Goal: Task Accomplishment & Management: Use online tool/utility

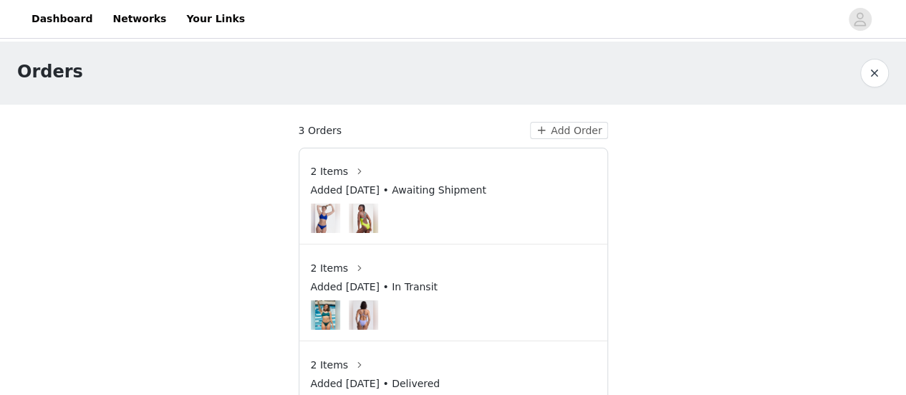
scroll to position [60, 0]
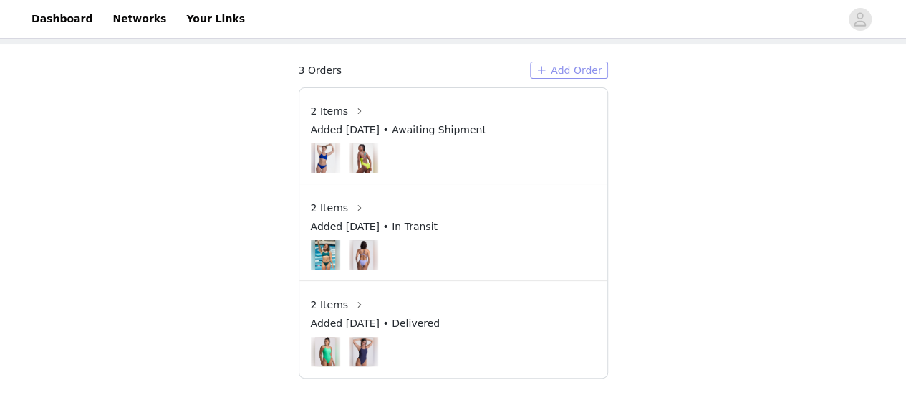
click at [575, 72] on button "Add Order" at bounding box center [569, 70] width 78 height 17
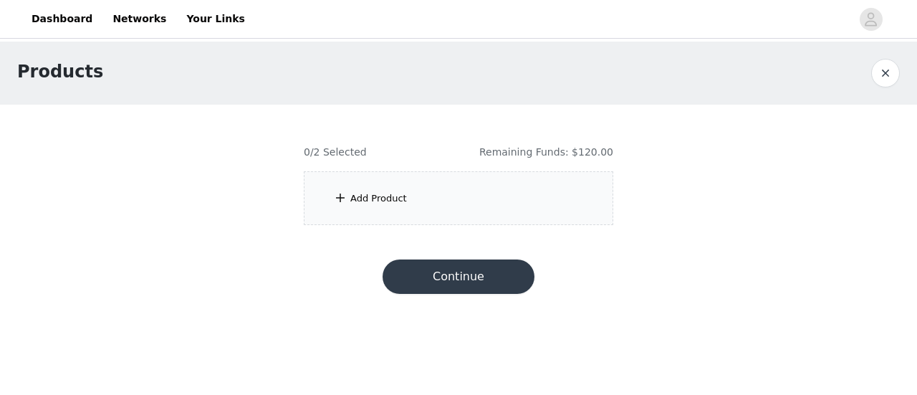
click at [426, 208] on div "Add Product" at bounding box center [459, 198] width 310 height 54
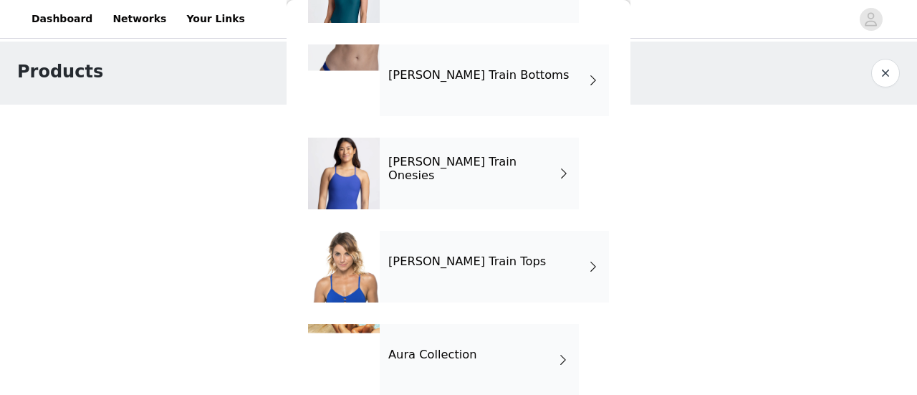
scroll to position [328, 0]
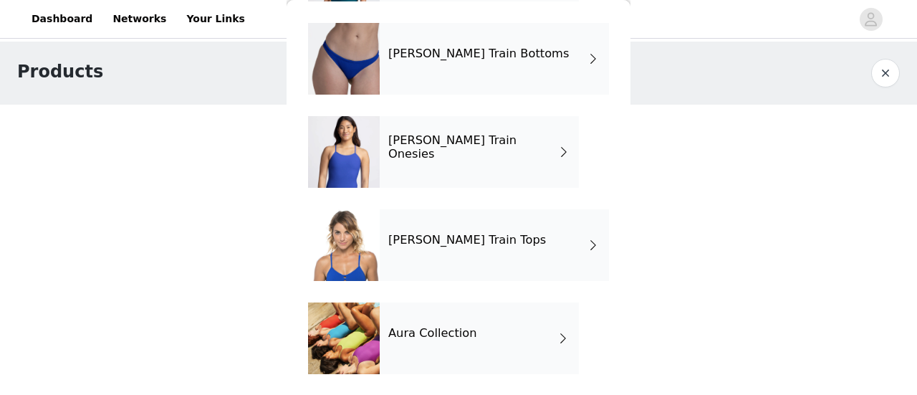
click at [470, 315] on div "Aura Collection" at bounding box center [479, 338] width 199 height 72
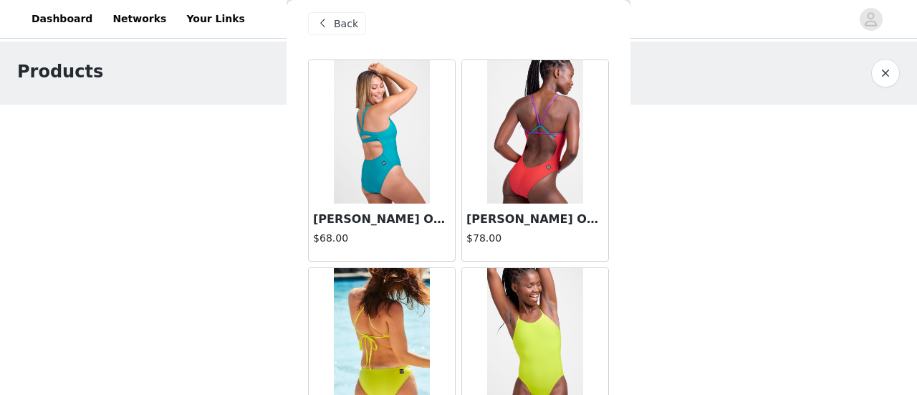
scroll to position [0, 0]
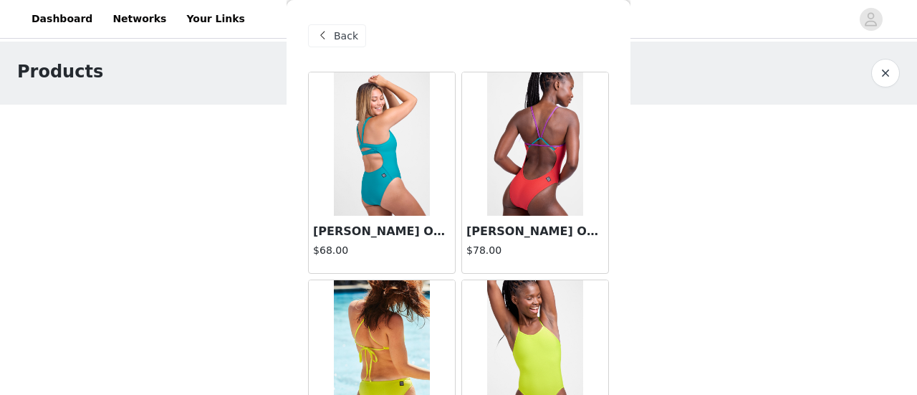
click at [335, 37] on span "Back" at bounding box center [346, 36] width 24 height 15
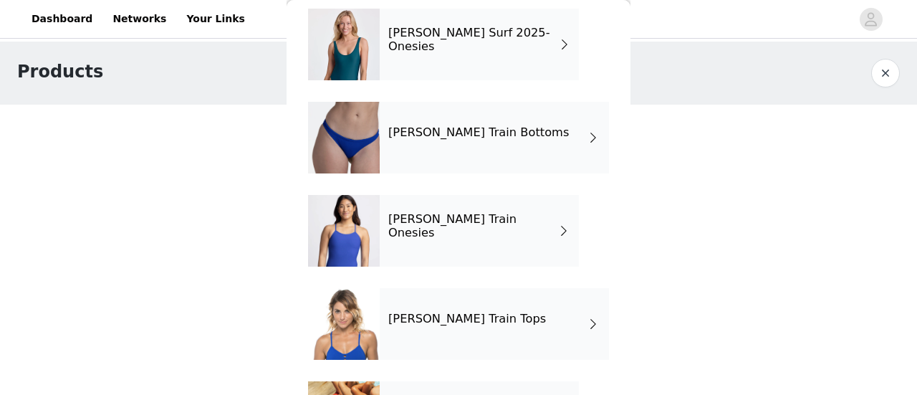
scroll to position [260, 0]
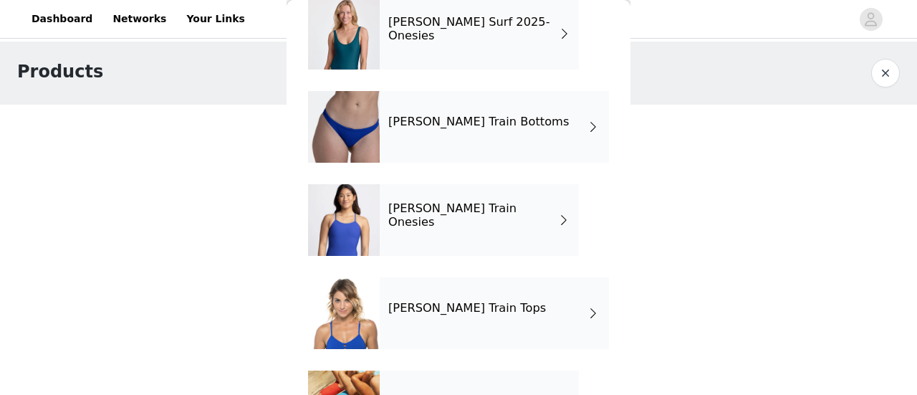
click at [521, 221] on div "[PERSON_NAME] Train Onesies" at bounding box center [479, 220] width 199 height 72
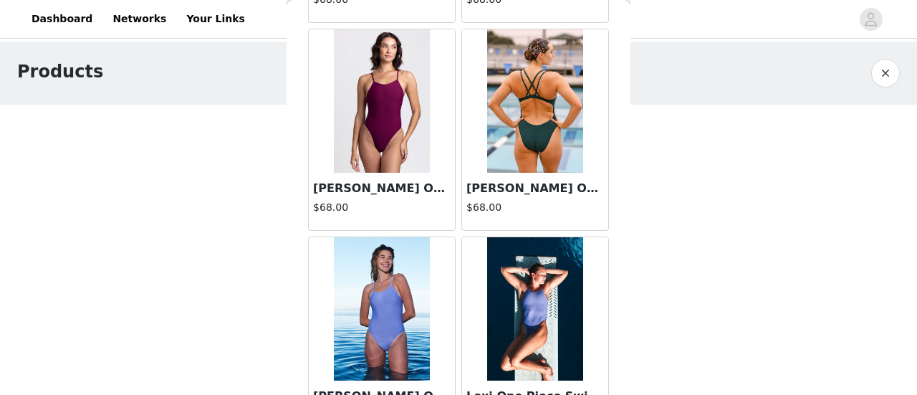
scroll to position [1793, 0]
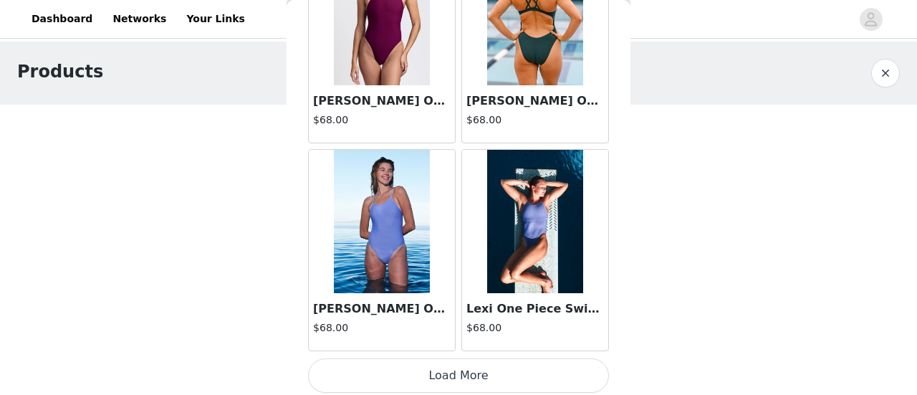
click at [455, 358] on button "Load More" at bounding box center [458, 375] width 301 height 34
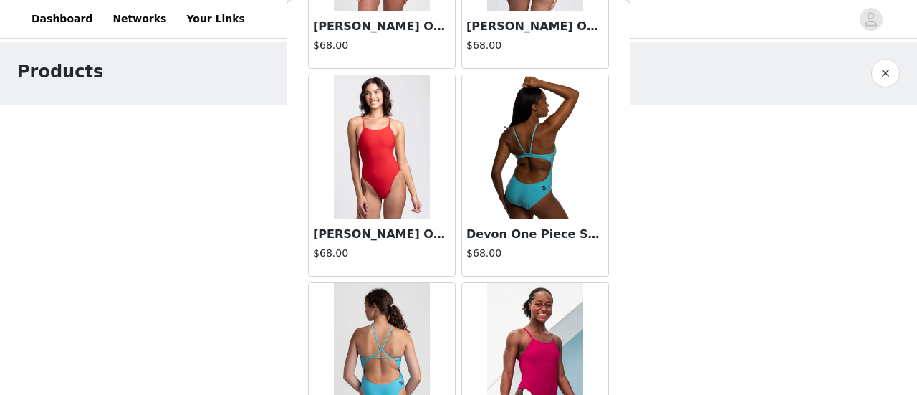
scroll to position [3865, 0]
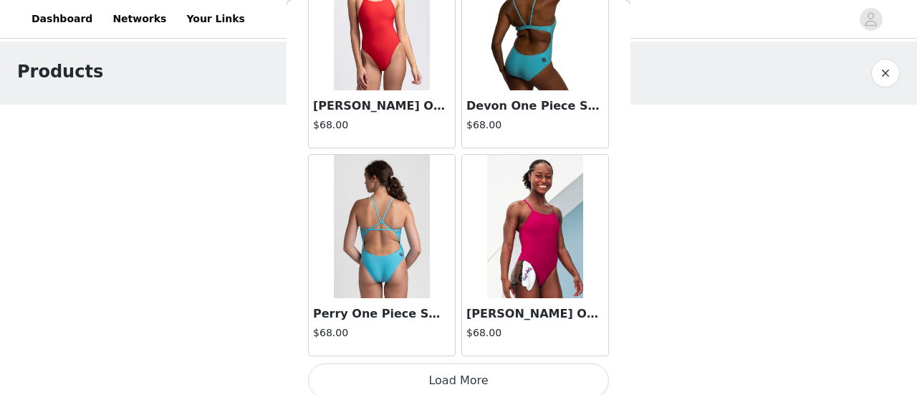
click at [469, 375] on button "Load More" at bounding box center [458, 380] width 301 height 34
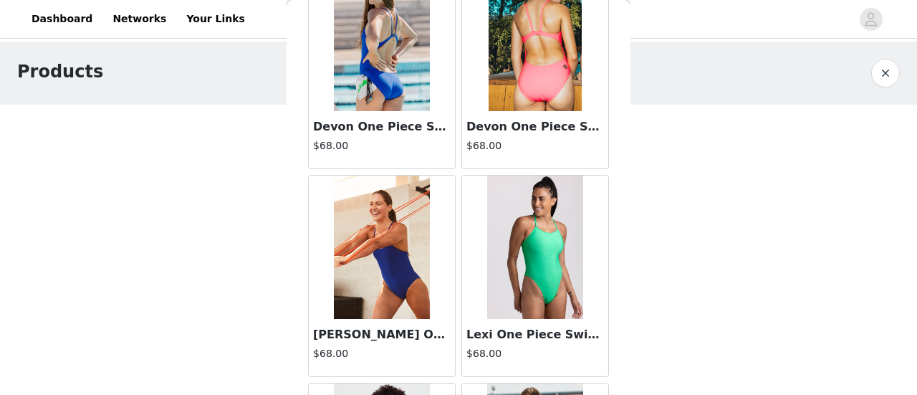
scroll to position [0, 0]
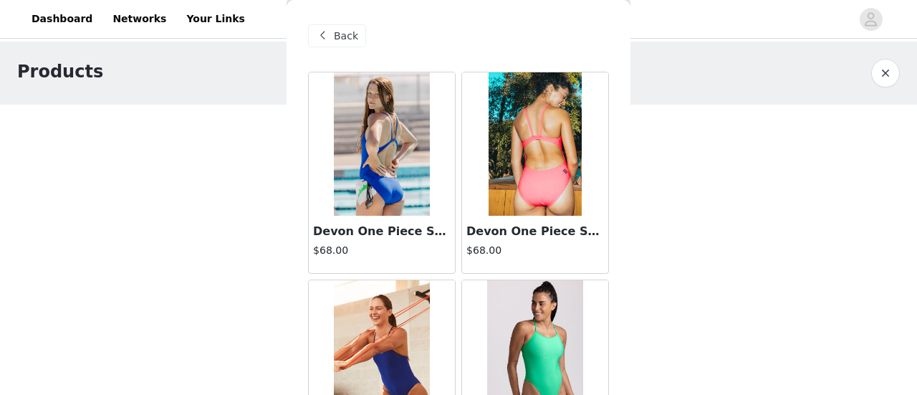
click at [350, 40] on span "Back" at bounding box center [346, 36] width 24 height 15
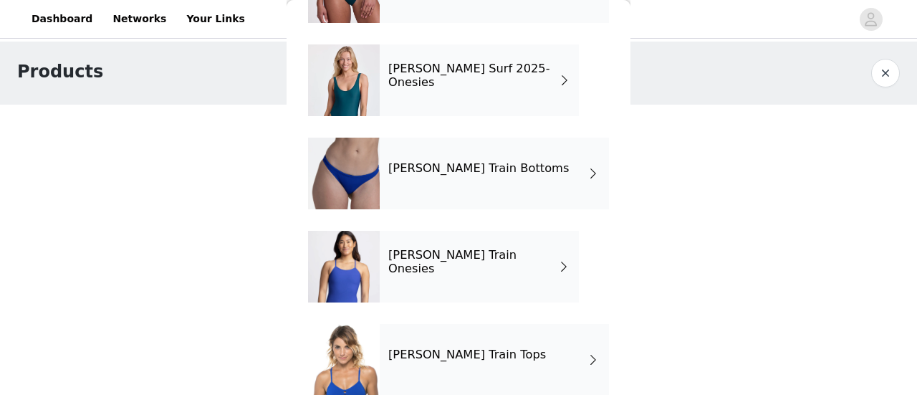
scroll to position [243, 0]
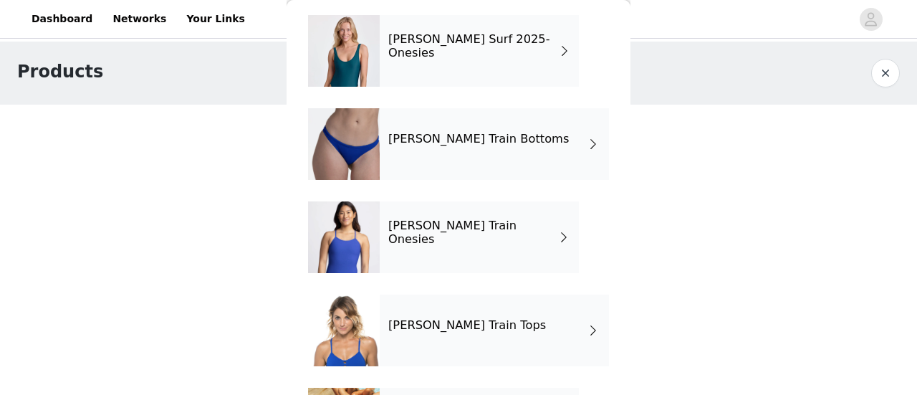
click at [454, 323] on h4 "[PERSON_NAME] Train Tops" at bounding box center [467, 325] width 158 height 13
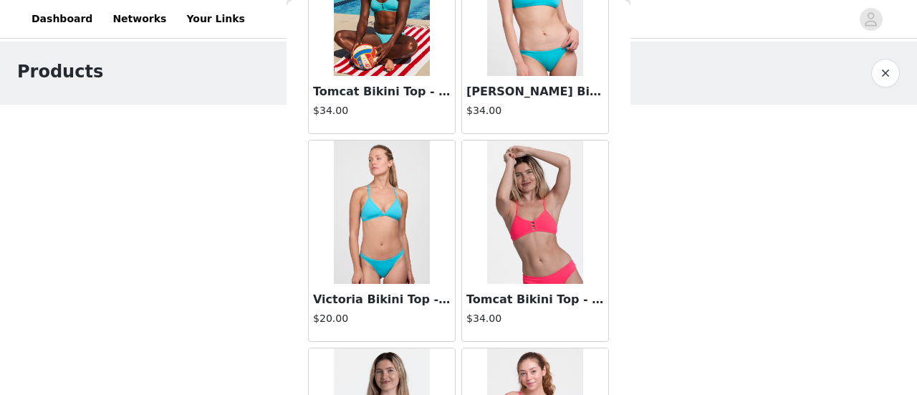
scroll to position [1793, 0]
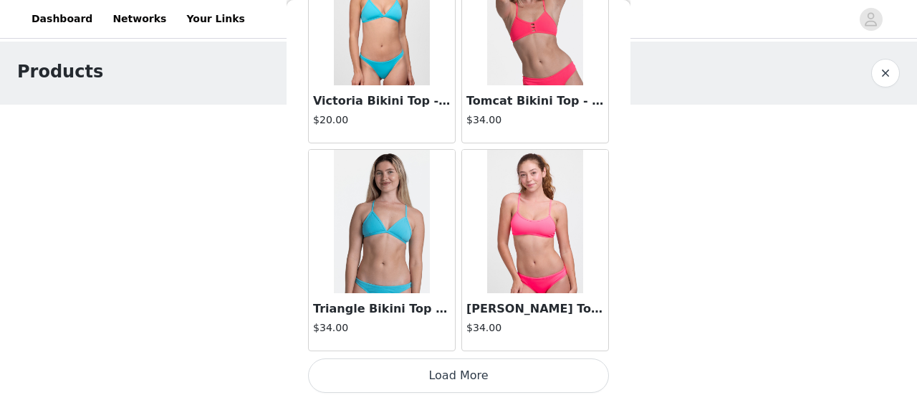
click at [447, 369] on button "Load More" at bounding box center [458, 375] width 301 height 34
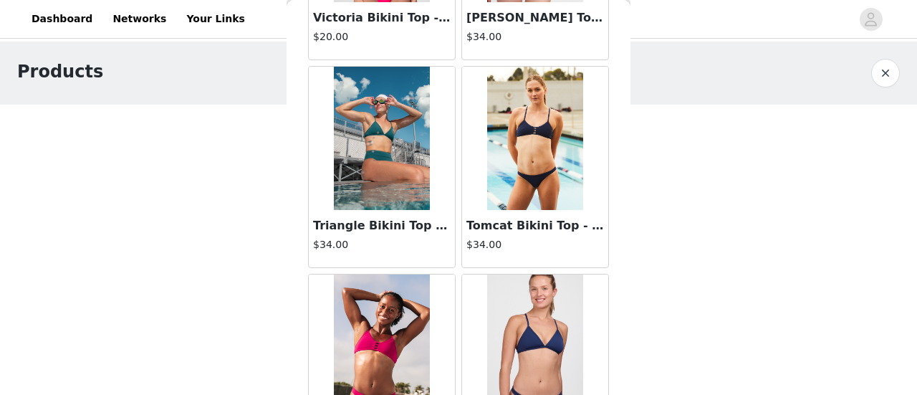
scroll to position [0, 0]
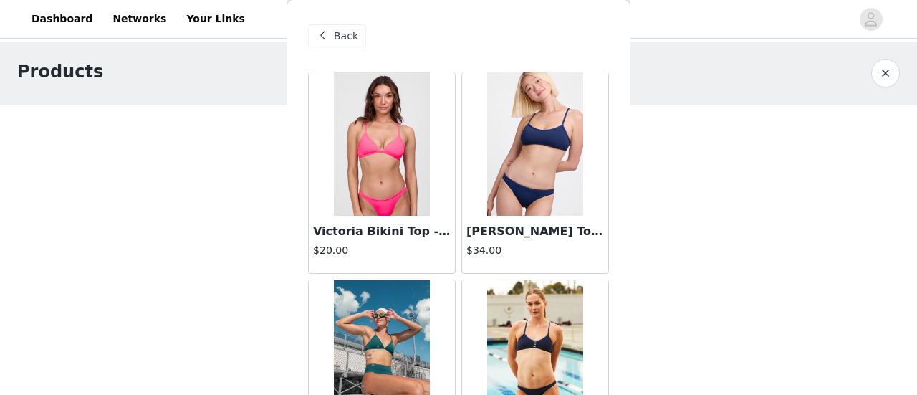
click at [345, 38] on span "Back" at bounding box center [346, 36] width 24 height 15
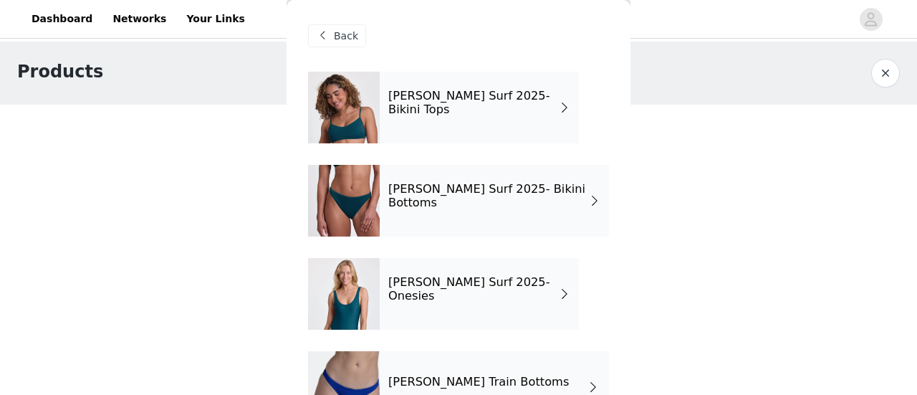
click at [504, 268] on div "[PERSON_NAME] Surf 2025- Onesies" at bounding box center [479, 294] width 199 height 72
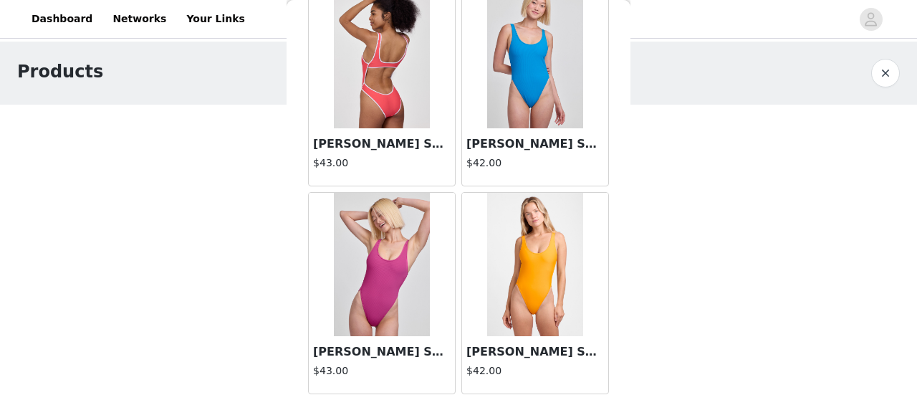
scroll to position [501, 0]
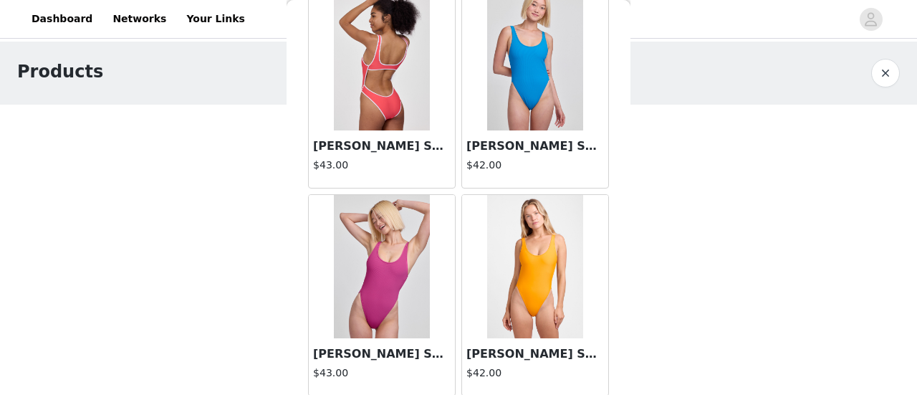
click at [408, 282] on img at bounding box center [381, 266] width 95 height 143
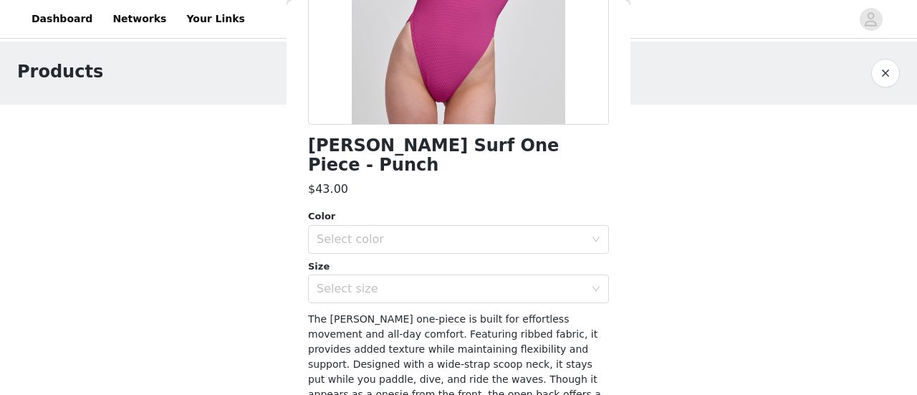
scroll to position [269, 0]
click at [461, 233] on div "Select color" at bounding box center [451, 240] width 268 height 14
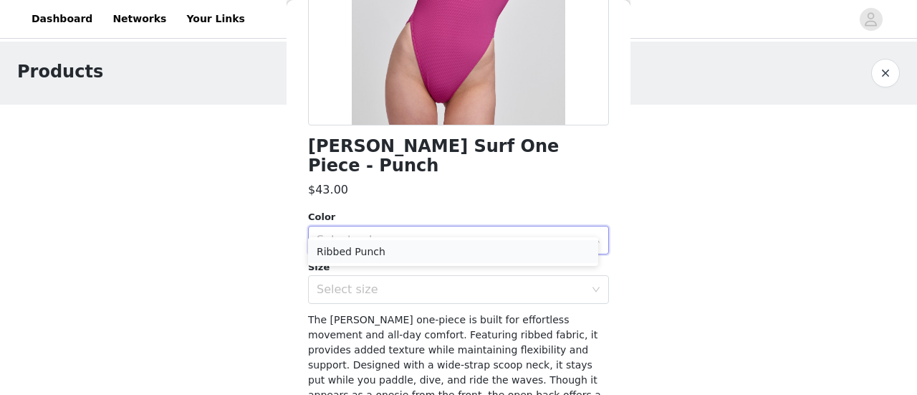
click at [444, 250] on li "Ribbed Punch" at bounding box center [453, 251] width 290 height 23
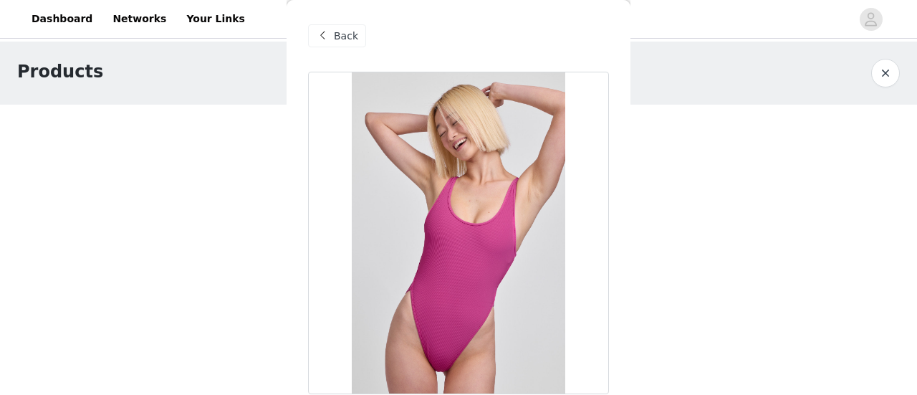
scroll to position [355, 0]
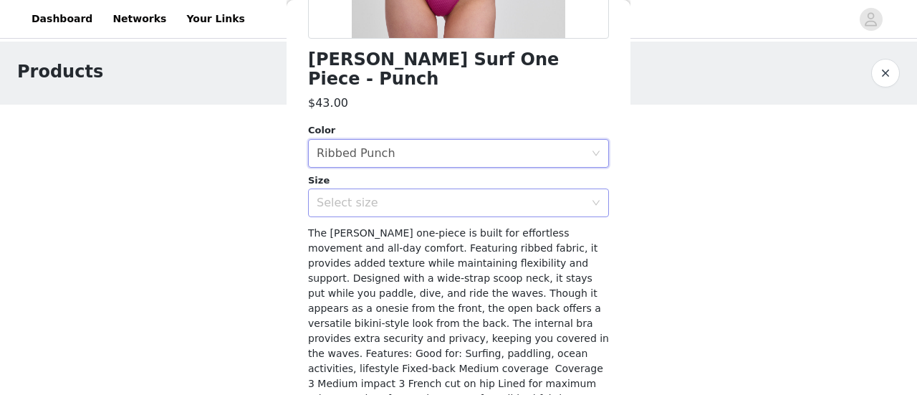
click at [424, 196] on div "Select size" at bounding box center [451, 203] width 268 height 14
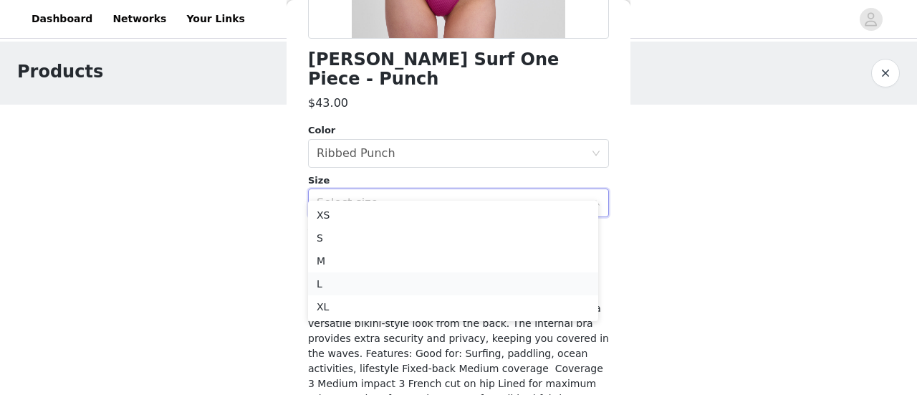
click at [371, 292] on li "L" at bounding box center [453, 283] width 290 height 23
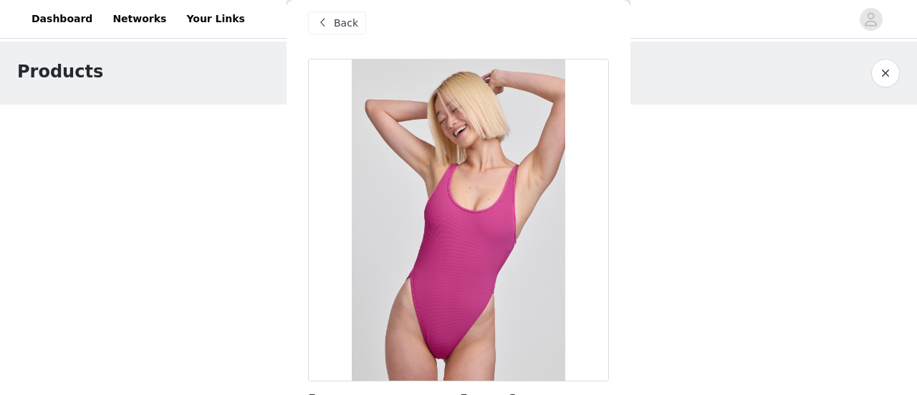
scroll to position [13, 0]
click at [341, 27] on span "Back" at bounding box center [346, 23] width 24 height 15
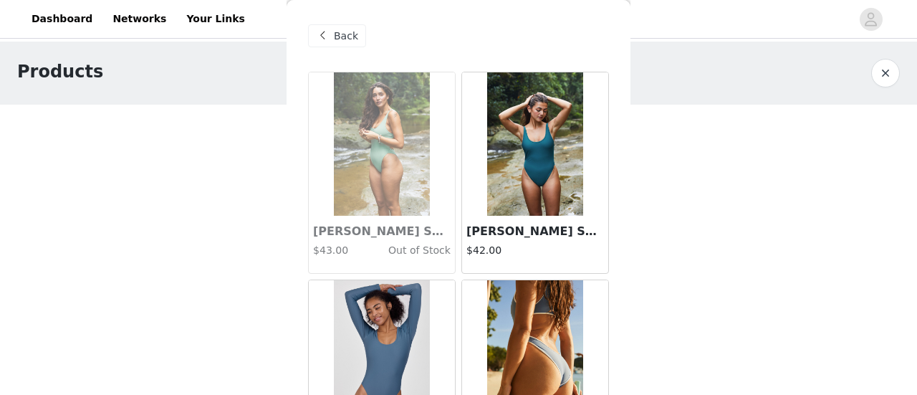
scroll to position [1, 0]
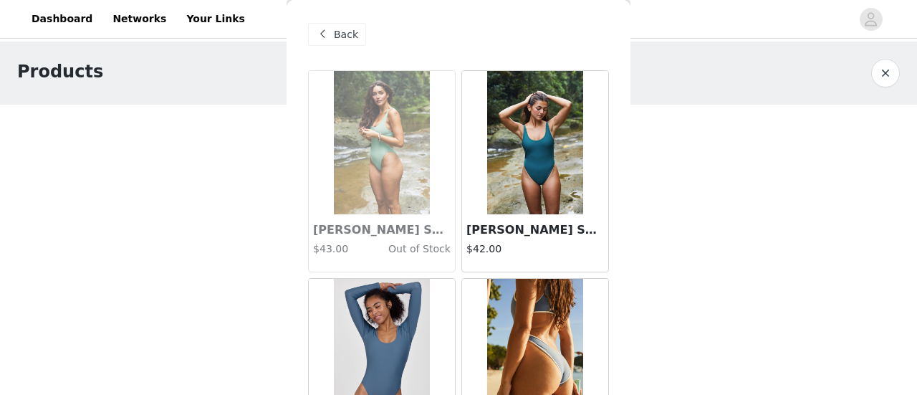
click at [340, 41] on span "Back" at bounding box center [346, 34] width 24 height 15
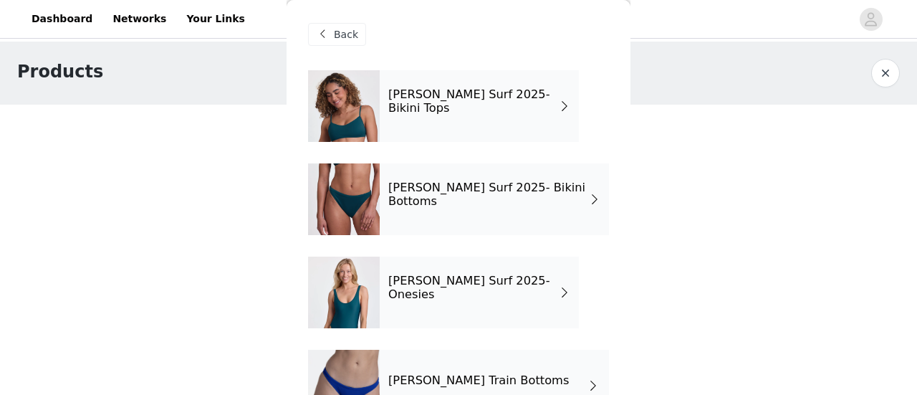
scroll to position [328, 0]
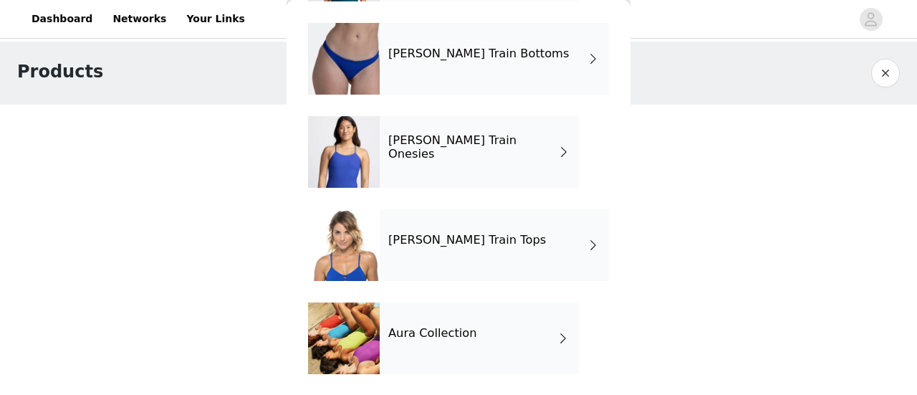
click at [453, 339] on h4 "Aura Collection" at bounding box center [432, 333] width 89 height 13
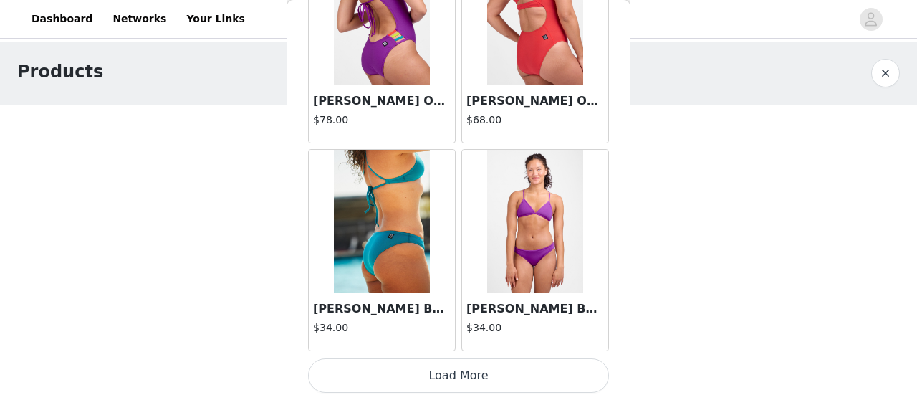
scroll to position [1793, 0]
click at [430, 373] on button "Load More" at bounding box center [458, 375] width 301 height 34
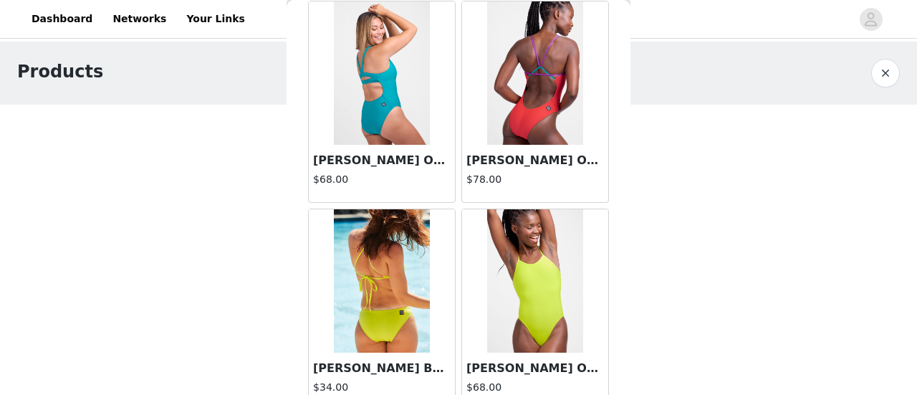
scroll to position [0, 0]
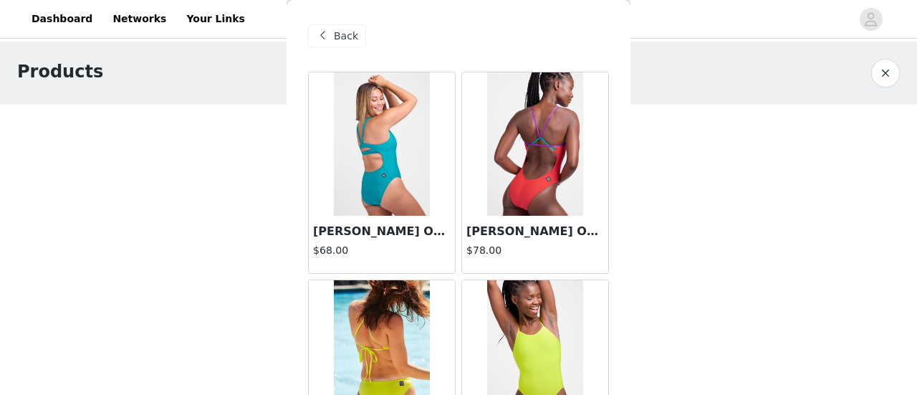
click at [335, 30] on span "Back" at bounding box center [346, 36] width 24 height 15
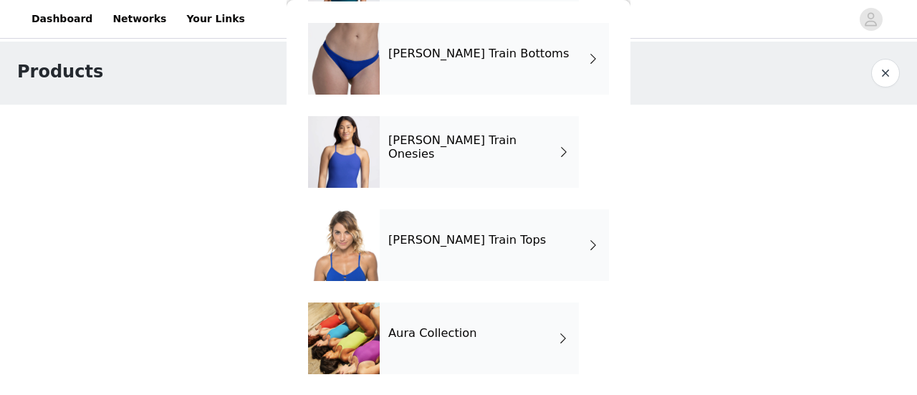
scroll to position [328, 0]
click at [502, 226] on div "[PERSON_NAME] Train Tops" at bounding box center [494, 245] width 229 height 72
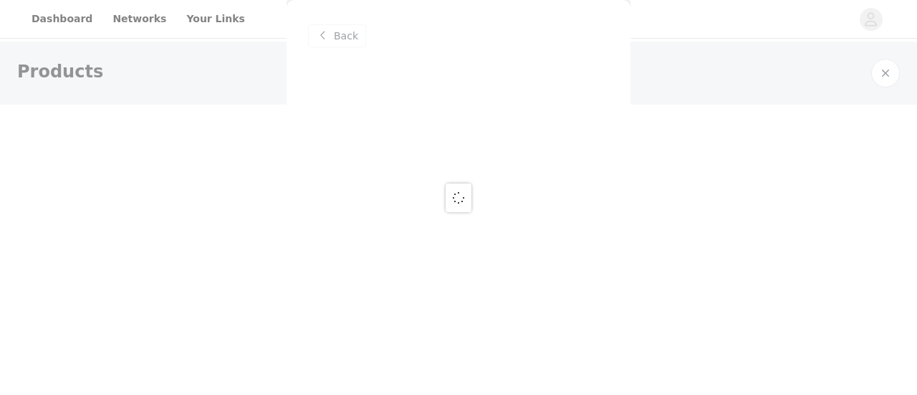
scroll to position [0, 0]
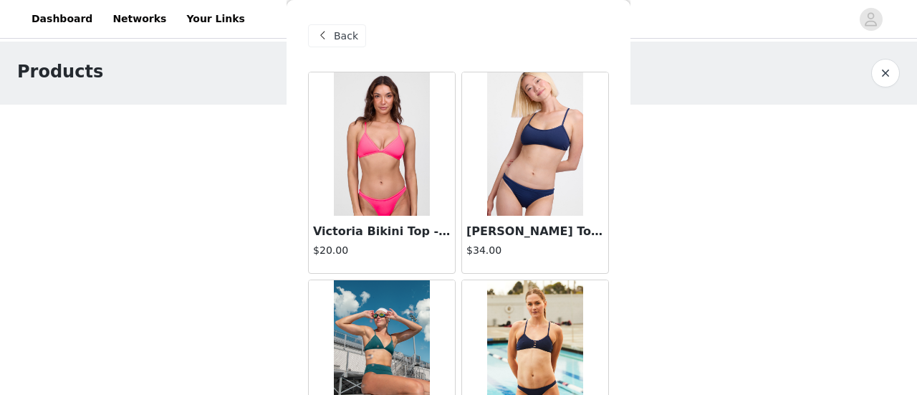
click at [338, 32] on span "Back" at bounding box center [346, 36] width 24 height 15
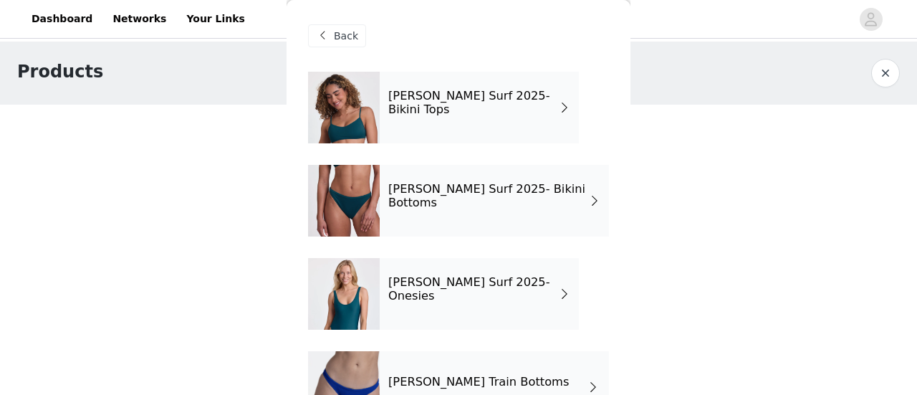
click at [496, 110] on h4 "[PERSON_NAME] Surf 2025- Bikini Tops" at bounding box center [473, 103] width 171 height 27
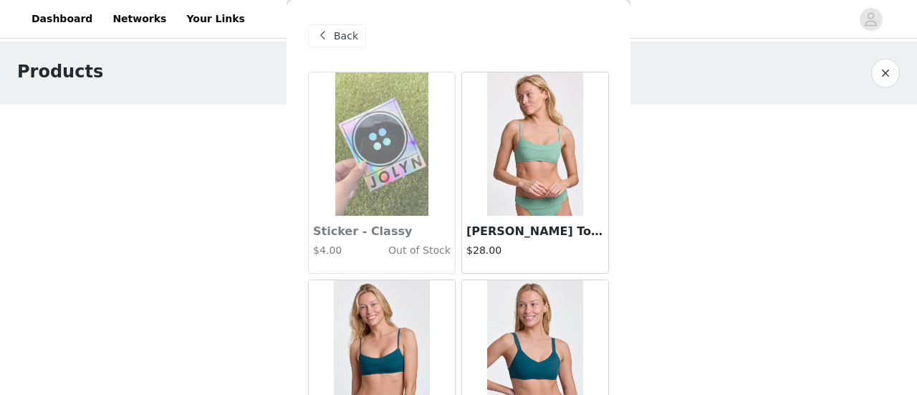
click at [337, 34] on span "Back" at bounding box center [346, 36] width 24 height 15
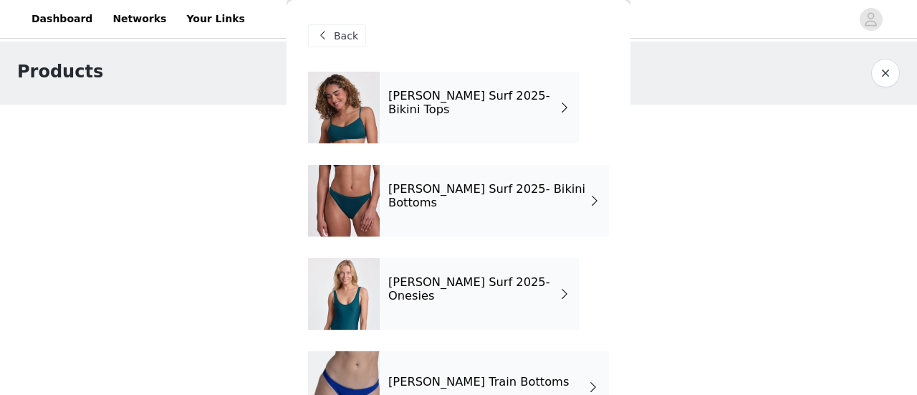
click at [337, 34] on span "Back" at bounding box center [346, 36] width 24 height 15
